Goal: Find specific page/section: Find specific page/section

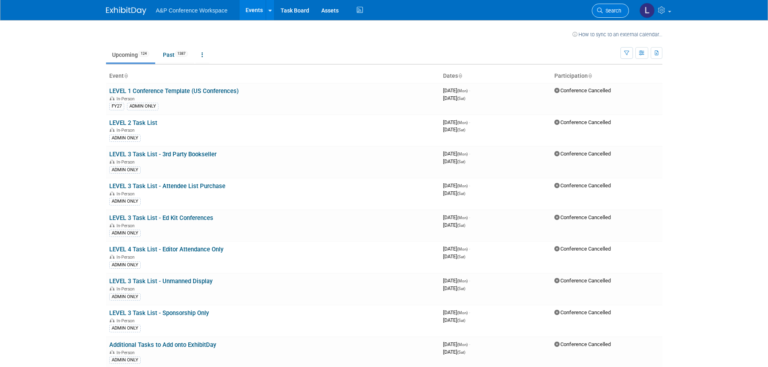
drag, startPoint x: 0, startPoint y: 0, endPoint x: 615, endPoint y: 11, distance: 615.4
click at [615, 11] on span "Search" at bounding box center [612, 11] width 19 height 6
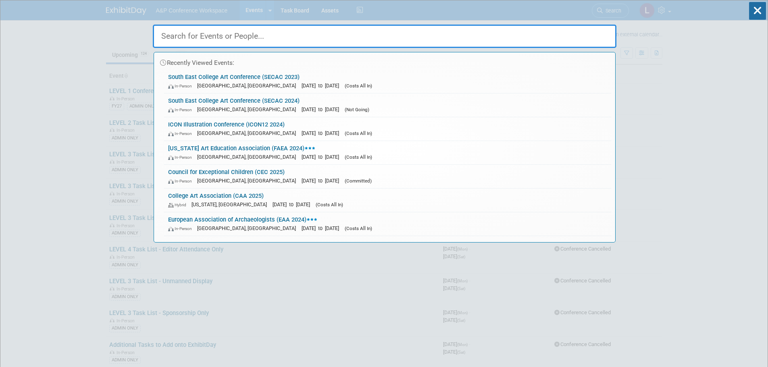
type input "b"
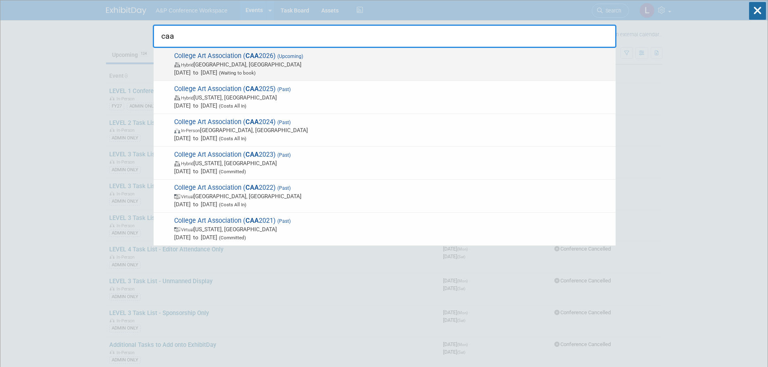
type input "caa"
click at [334, 58] on span "College Art Association ( CAA 2026) (Upcoming) Hybrid [GEOGRAPHIC_DATA], [GEOGR…" at bounding box center [392, 64] width 440 height 25
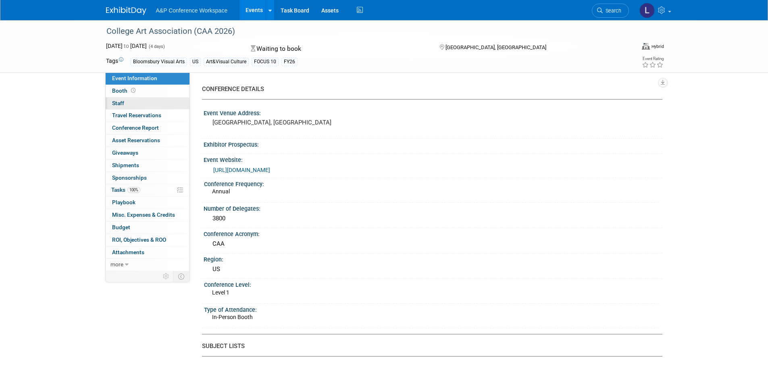
click at [144, 102] on link "0 Staff 0" at bounding box center [148, 104] width 84 height 12
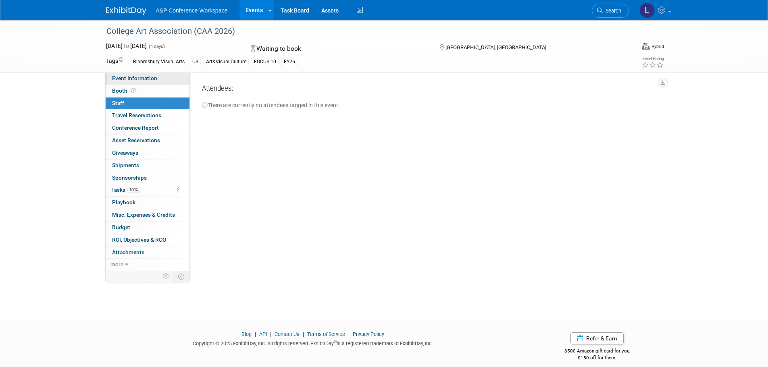
click at [160, 77] on link "Event Information" at bounding box center [148, 79] width 84 height 12
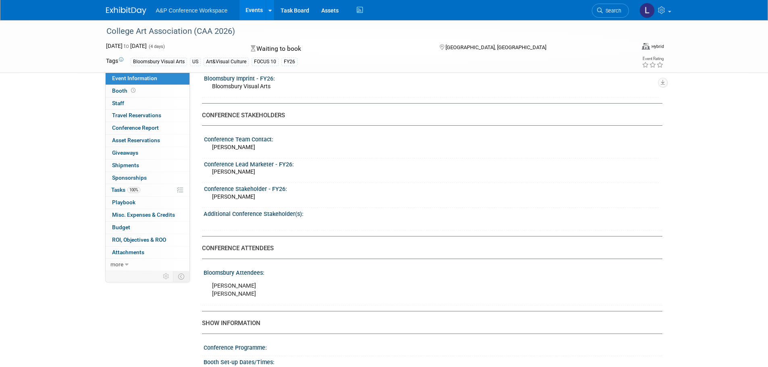
scroll to position [363, 0]
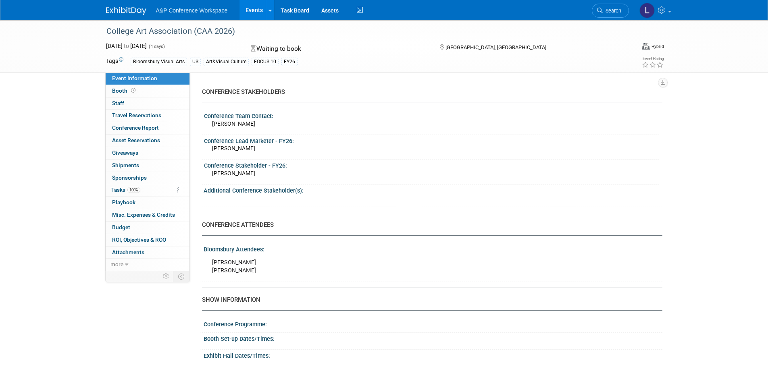
click at [31, 189] on div "College Art Association (CAA 2026) [DATE] to [DATE] (4 days) [DATE] to [DATE] W…" at bounding box center [384, 169] width 768 height 1024
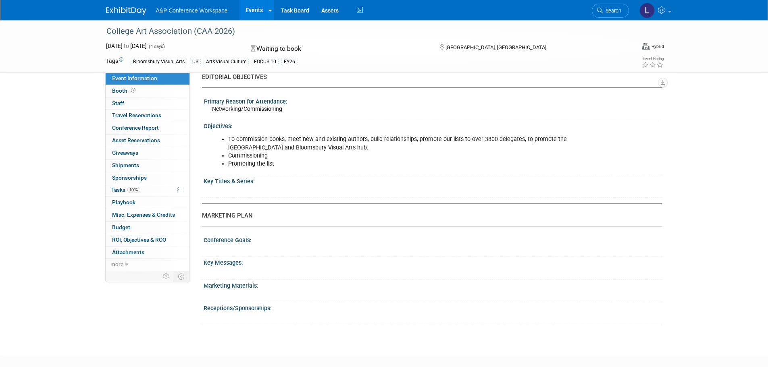
scroll to position [726, 0]
